Goal: Task Accomplishment & Management: Manage account settings

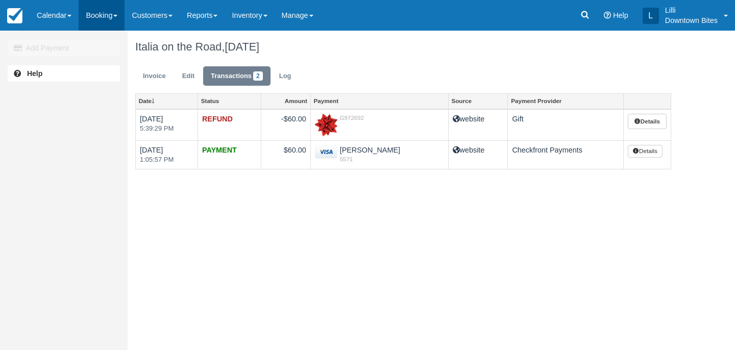
click at [99, 19] on link "Booking" at bounding box center [102, 15] width 46 height 31
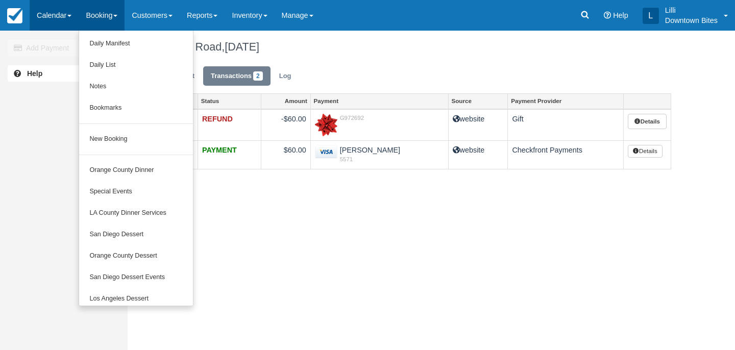
click at [63, 17] on link "Calendar" at bounding box center [54, 15] width 49 height 31
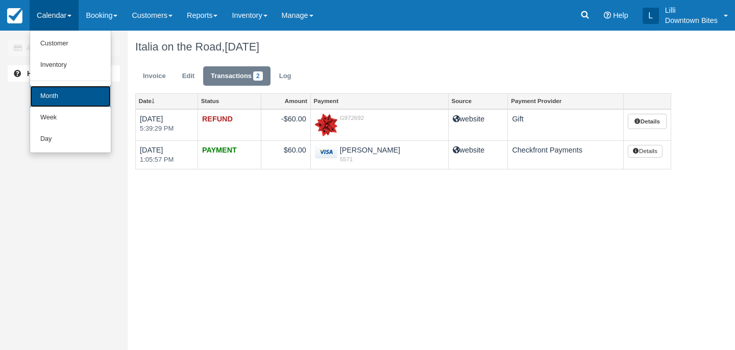
click at [55, 94] on link "Month" at bounding box center [70, 96] width 81 height 21
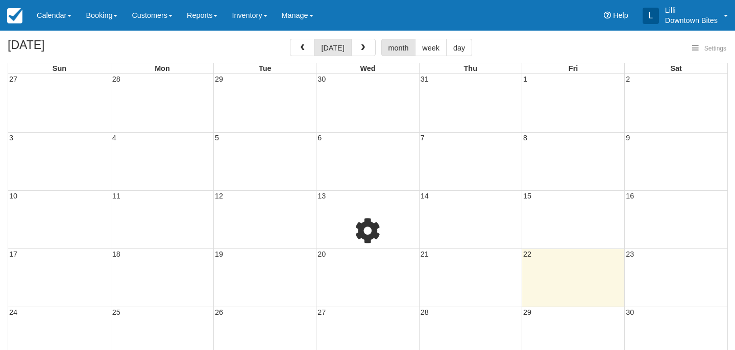
select select
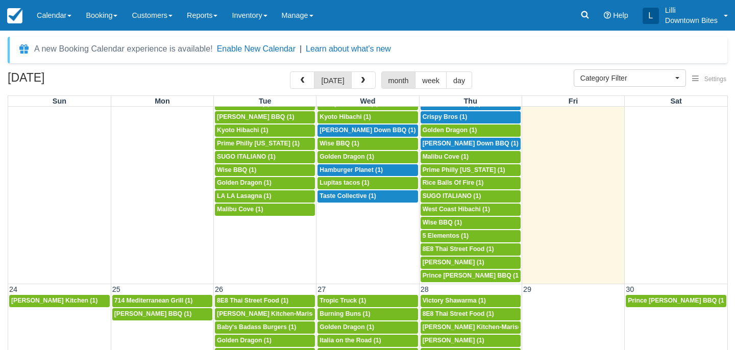
scroll to position [544, 0]
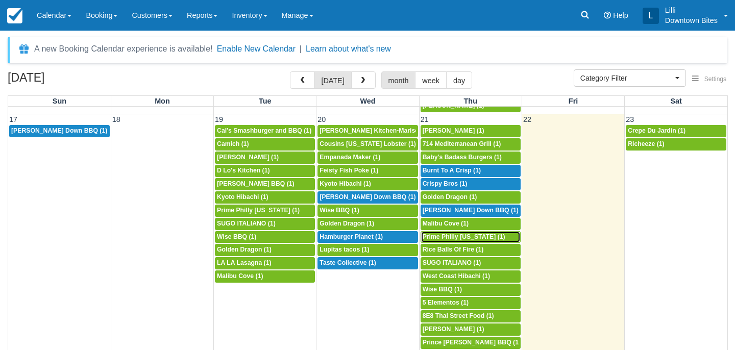
click at [473, 237] on span "Prime Philly california (1)" at bounding box center [464, 236] width 83 height 7
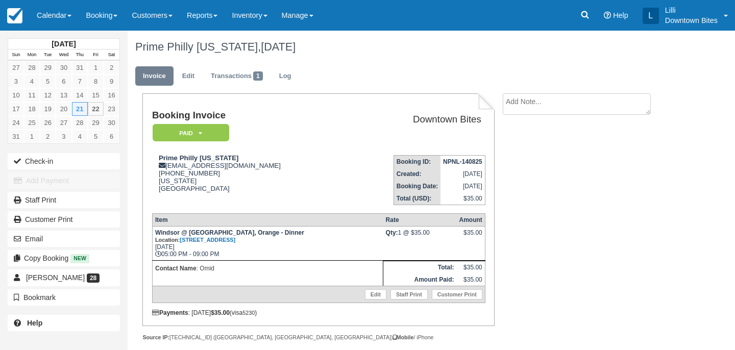
click at [541, 106] on textarea at bounding box center [577, 103] width 148 height 21
drag, startPoint x: 591, startPoint y: 105, endPoint x: 486, endPoint y: 100, distance: 104.8
click at [486, 100] on div "Booking Invoice Paid   Pending Reserved Deposit Waiting Cancelled On Hold Downt…" at bounding box center [403, 228] width 551 height 270
type textarea "Slow dinner event on 8/21"
click at [559, 158] on input "Show on invoice" at bounding box center [559, 160] width 7 height 7
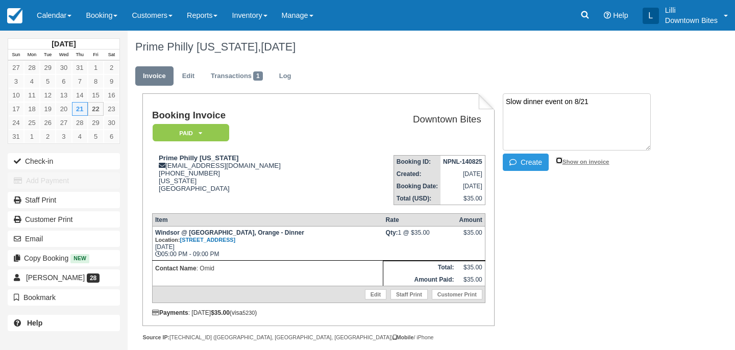
checkbox input "true"
click at [539, 165] on button "Create" at bounding box center [526, 162] width 46 height 17
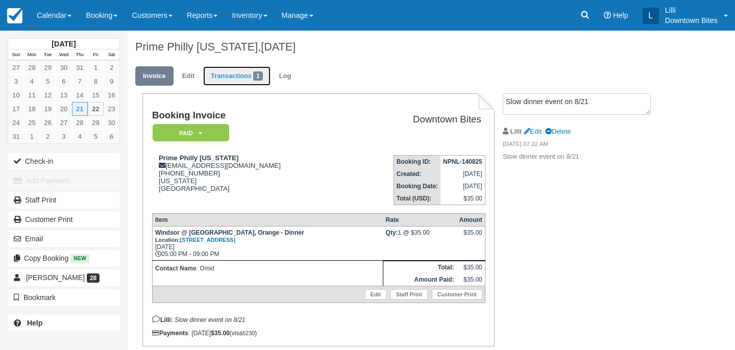
click at [235, 78] on link "Transactions 1" at bounding box center [236, 76] width 67 height 20
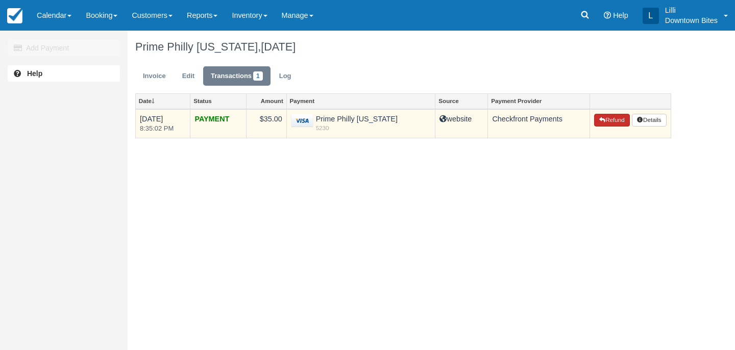
click at [620, 121] on button "Refund" at bounding box center [612, 120] width 36 height 13
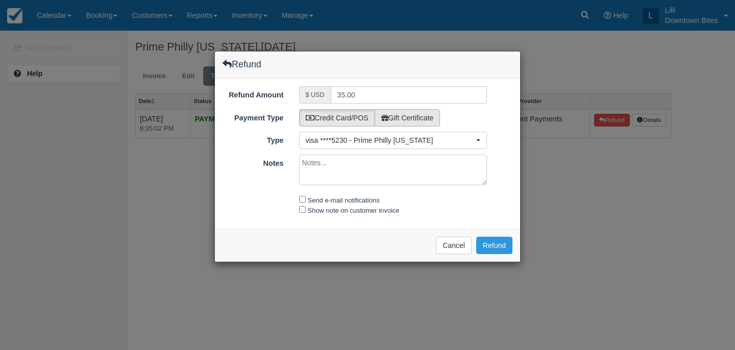
click at [441, 121] on label "Gift Certificate" at bounding box center [408, 117] width 66 height 17
radio input "true"
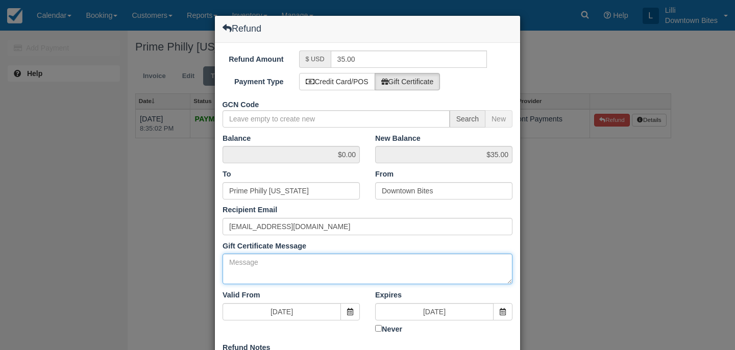
click at [255, 259] on textarea "Gift Certificate Message" at bounding box center [368, 269] width 290 height 31
paste textarea "Slow dinner event on 8/21"
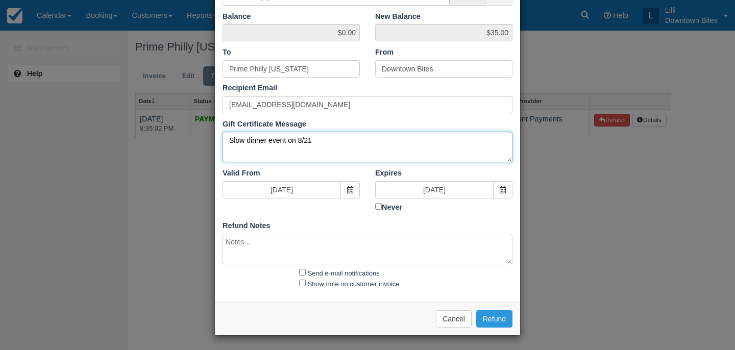
type textarea "Slow dinner event on 8/21"
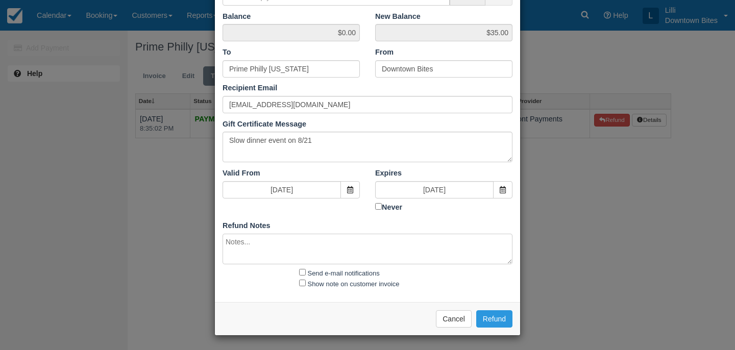
click at [253, 249] on textarea at bounding box center [368, 249] width 290 height 31
paste textarea "Slow dinner event on 8/21"
type textarea "Slow dinner event on 8/21"
click at [301, 270] on input "Send e-mail notifications" at bounding box center [302, 272] width 7 height 7
checkbox input "true"
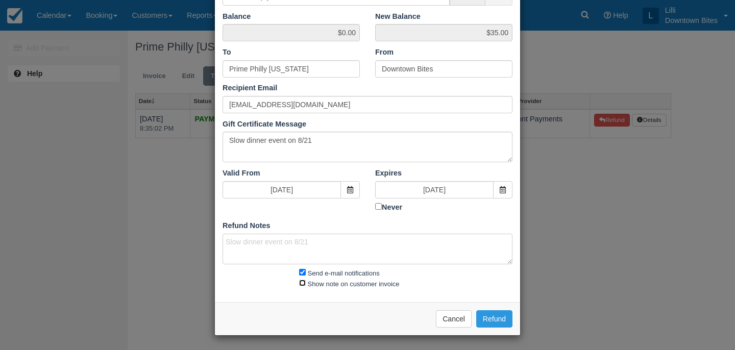
click at [301, 281] on input "Show note on customer invoice" at bounding box center [302, 283] width 7 height 7
checkbox input "true"
click at [490, 320] on button "Refund" at bounding box center [494, 318] width 36 height 17
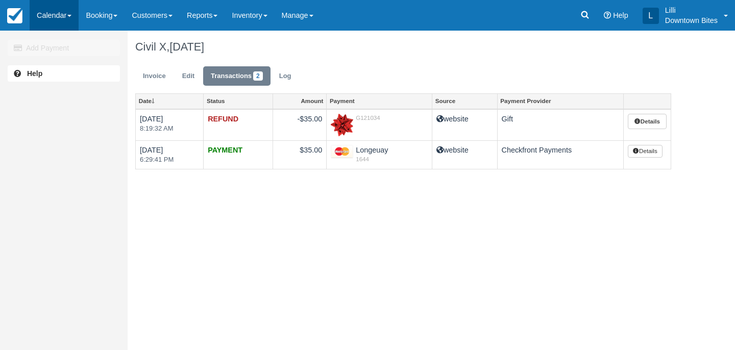
click at [62, 14] on link "Calendar" at bounding box center [54, 15] width 49 height 31
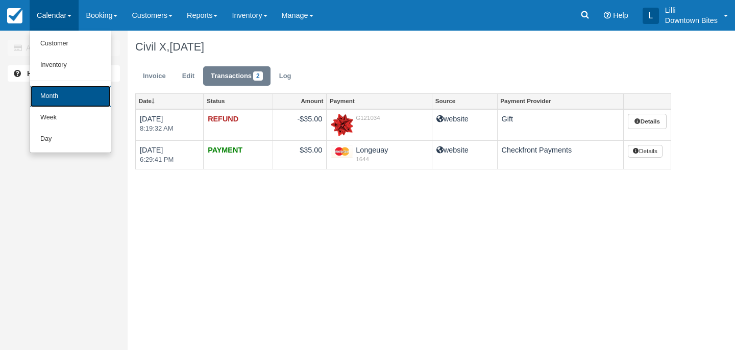
click at [63, 91] on link "Month" at bounding box center [70, 96] width 81 height 21
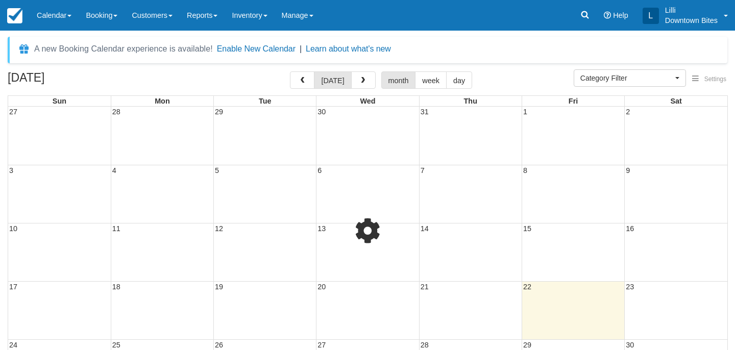
select select
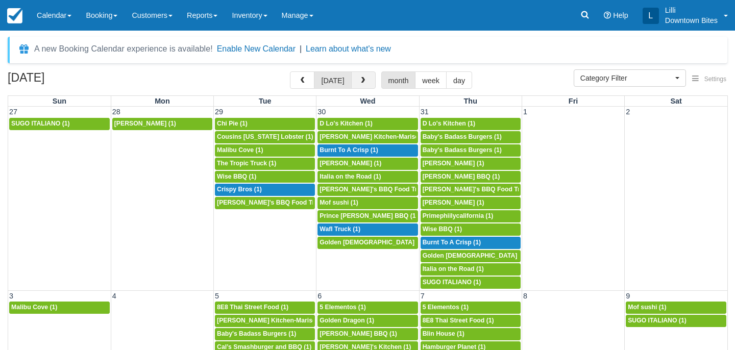
click at [360, 77] on span "button" at bounding box center [362, 80] width 7 height 7
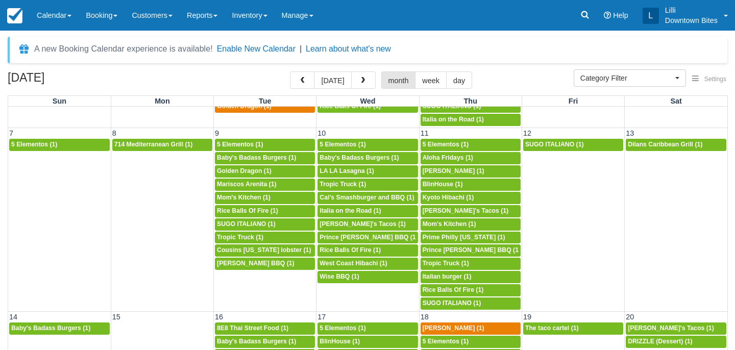
scroll to position [154, 0]
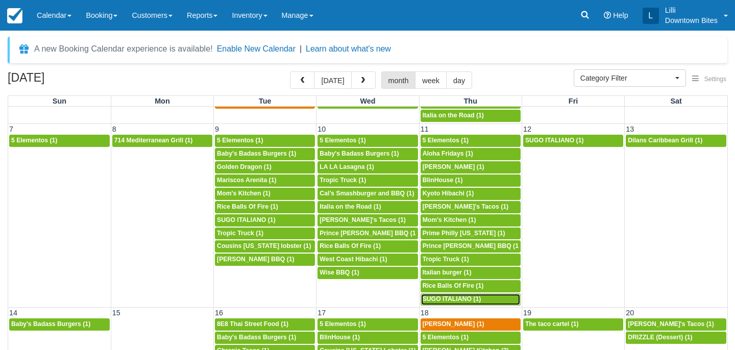
click at [448, 300] on span "SUGO ITALIANO (1)" at bounding box center [452, 299] width 59 height 7
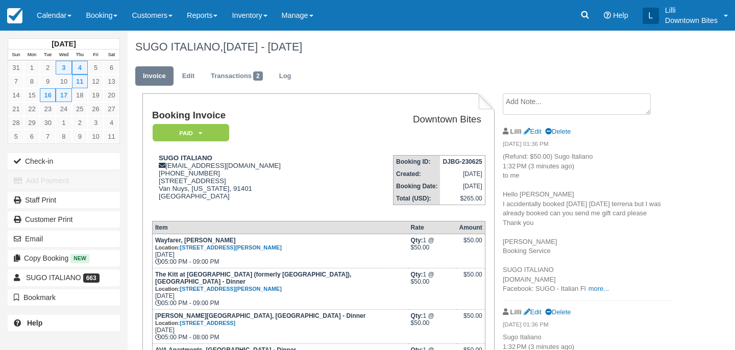
click at [556, 94] on textarea at bounding box center [577, 103] width 148 height 21
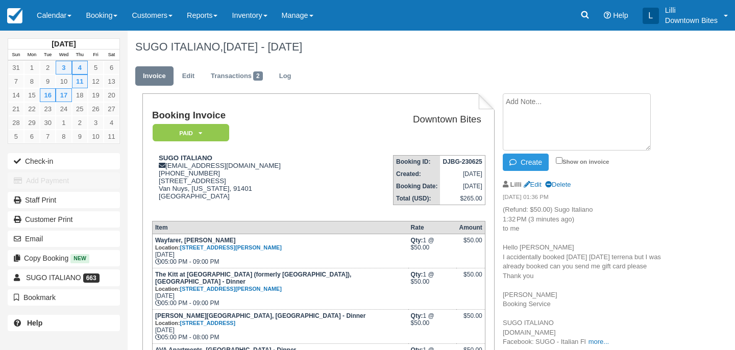
paste textarea "Cancellation 9/11 [PERSON_NAME] center External Inbox Return to Inbox? [DATE] S…"
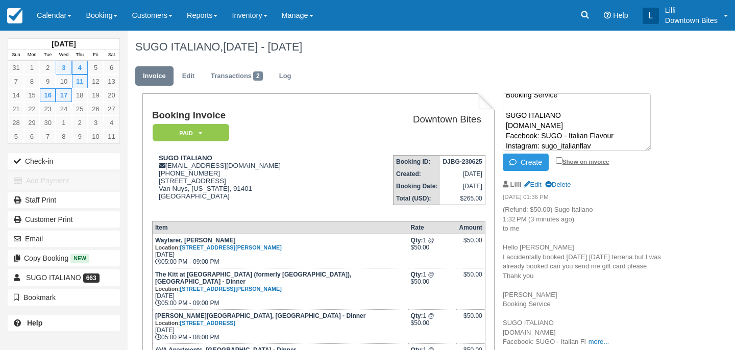
type textarea "Cancellation 9/11 [PERSON_NAME] center External Inbox Return to Inbox? [DATE] S…"
click at [560, 159] on input "Show on invoice" at bounding box center [559, 160] width 7 height 7
checkbox input "true"
click at [528, 163] on button "Create" at bounding box center [526, 162] width 46 height 17
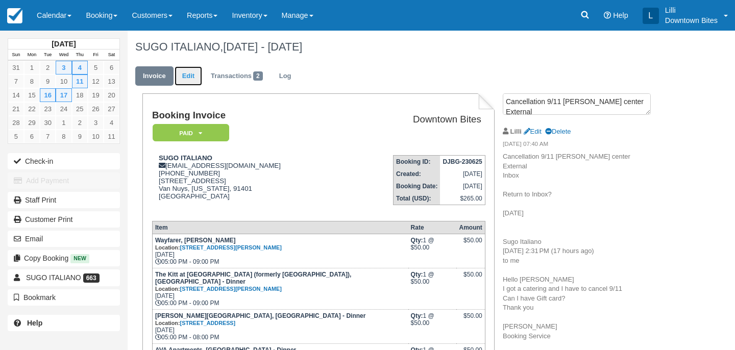
click at [185, 79] on link "Edit" at bounding box center [189, 76] width 28 height 20
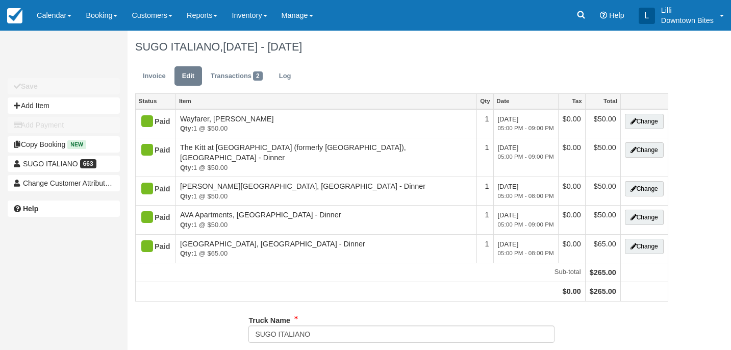
type input "[PHONE_NUMBER]"
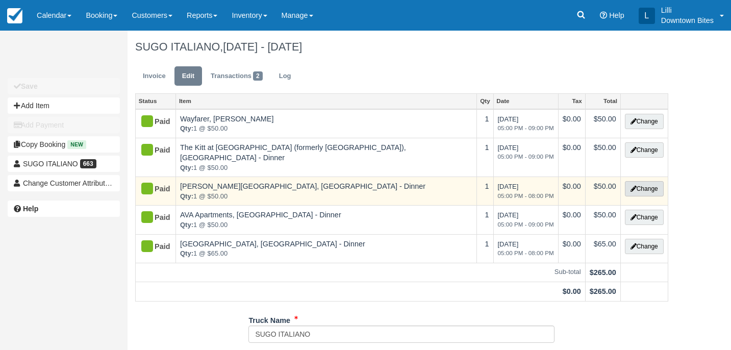
click at [650, 183] on button "Change" at bounding box center [644, 188] width 39 height 15
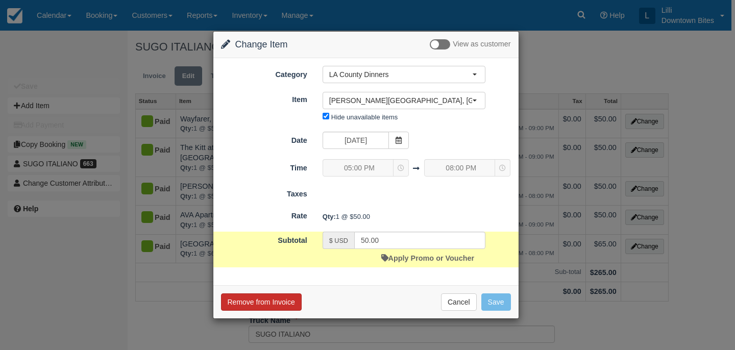
click at [270, 298] on button "Remove from Invoice" at bounding box center [261, 301] width 81 height 17
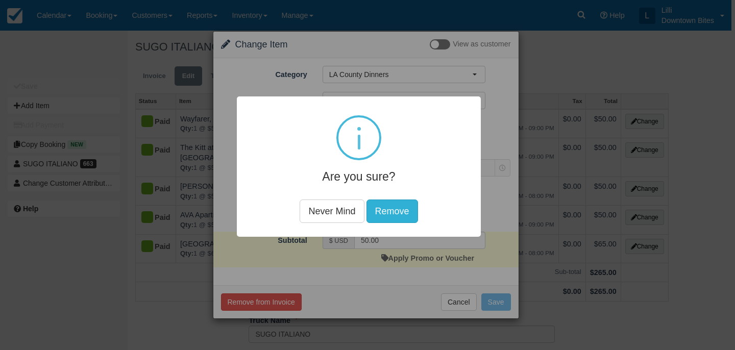
click at [394, 206] on button "Remove" at bounding box center [392, 211] width 52 height 23
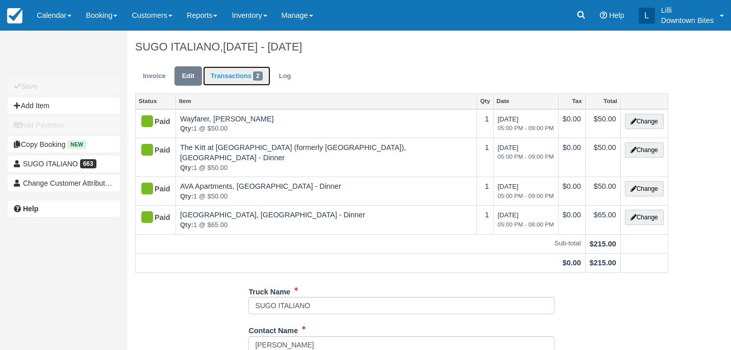
click at [228, 78] on link "Transactions 2" at bounding box center [236, 76] width 67 height 20
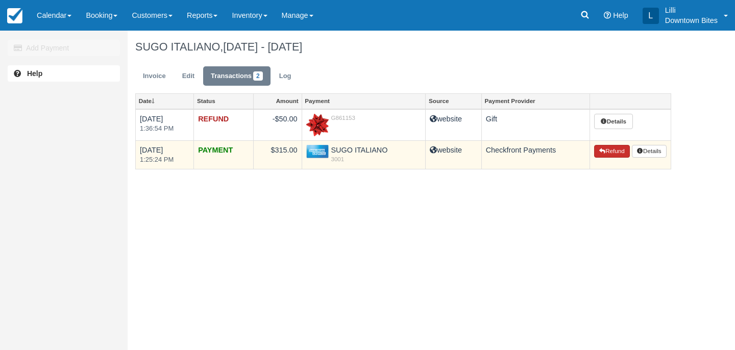
click at [611, 153] on button "Refund" at bounding box center [612, 151] width 36 height 13
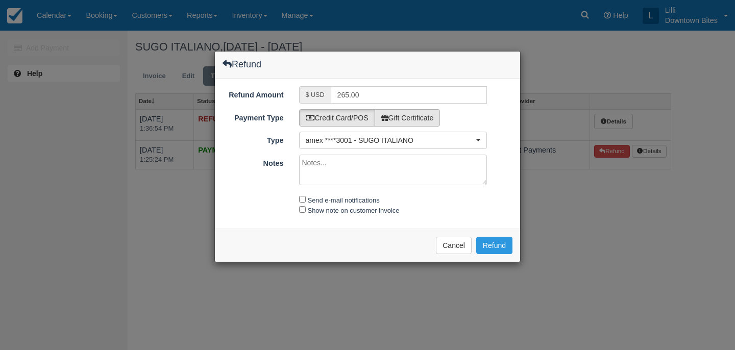
click at [428, 115] on label "Gift Certificate" at bounding box center [408, 117] width 66 height 17
radio input "true"
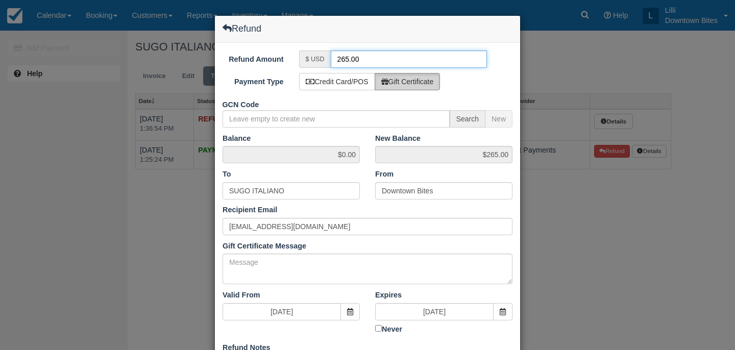
click at [346, 59] on input "265.00" at bounding box center [409, 59] width 157 height 17
type input "50.00"
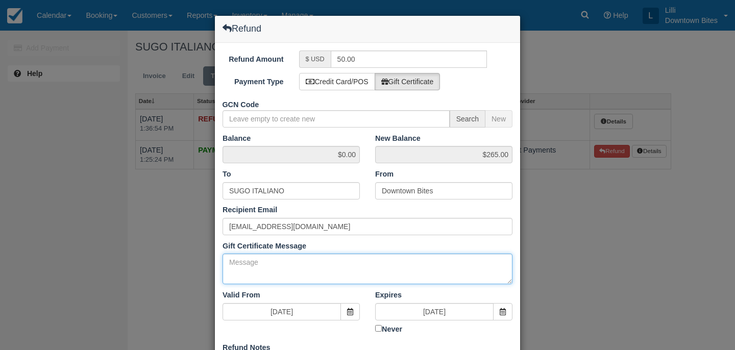
click at [331, 273] on textarea "Gift Certificate Message" at bounding box center [368, 269] width 290 height 31
paste textarea "Cancellation 9/11 [PERSON_NAME] center External Inbox Return to Inbox? [DATE] S…"
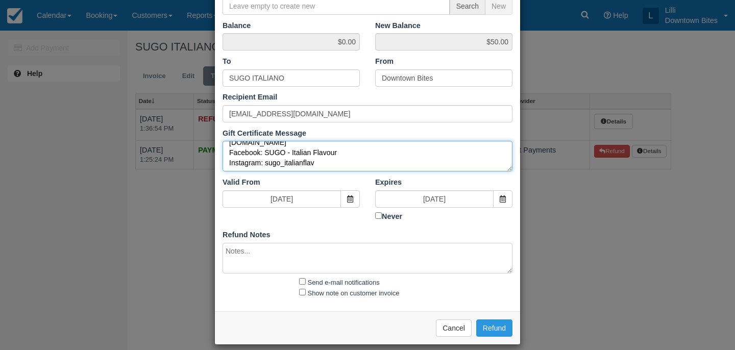
scroll to position [122, 0]
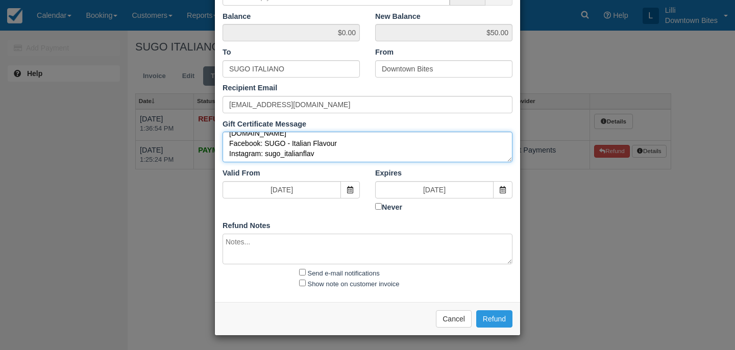
type textarea "Cancellation 9/11 eaves warner center External Inbox Return to Inbox? Thu, Sep …"
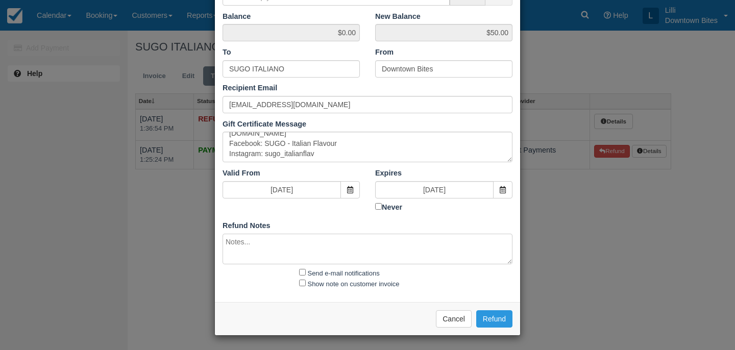
click at [252, 242] on textarea at bounding box center [368, 249] width 290 height 31
paste textarea "Cancellation 9/11 eaves warner center External Inbox Return to Inbox? Thu, Sep …"
type textarea "Cancellation 9/11 eaves warner center External Inbox Return to Inbox? Thu, Sep …"
click at [301, 272] on input "Send e-mail notifications" at bounding box center [302, 272] width 7 height 7
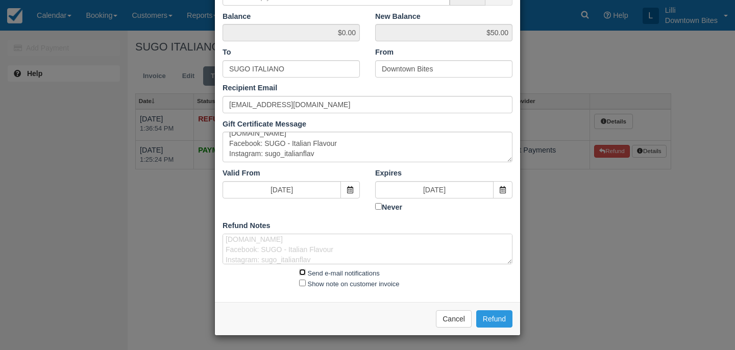
checkbox input "true"
click at [301, 282] on input "Show note on customer invoice" at bounding box center [302, 283] width 7 height 7
checkbox input "true"
click at [503, 321] on button "Refund" at bounding box center [494, 318] width 36 height 17
